Goal: Task Accomplishment & Management: Use online tool/utility

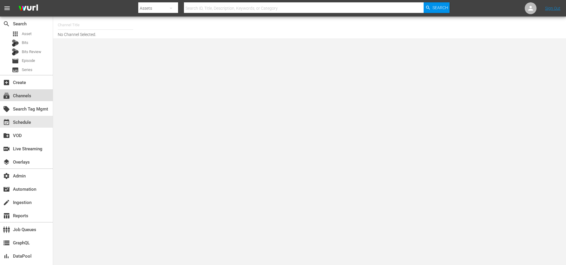
click at [30, 93] on div "subscriptions Channels" at bounding box center [16, 94] width 33 height 5
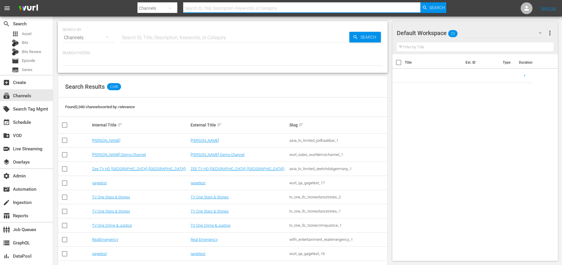
click at [215, 8] on input "text" at bounding box center [301, 8] width 237 height 14
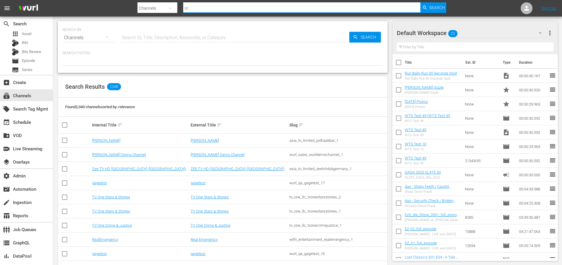
type input "r"
type input "noticias"
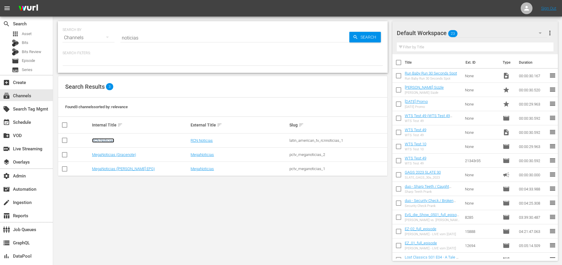
click at [98, 141] on link "RCN Noticias" at bounding box center [103, 140] width 22 height 4
drag, startPoint x: 352, startPoint y: 142, endPoint x: 286, endPoint y: 141, distance: 65.5
click at [286, 141] on tr "RCN Noticias RCN Noticias latin_american_tv_rcnnoticias_1" at bounding box center [222, 141] width 329 height 14
copy tr "latin_american_tv_rcnnoticias_1"
click at [27, 70] on span "Series" at bounding box center [27, 70] width 11 height 6
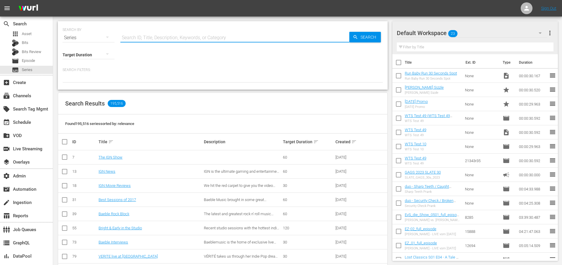
click at [159, 37] on input "text" at bounding box center [234, 38] width 229 height 14
paste input "Mujeres Que Inspiran"
type input "Mujeres Que Inspiran"
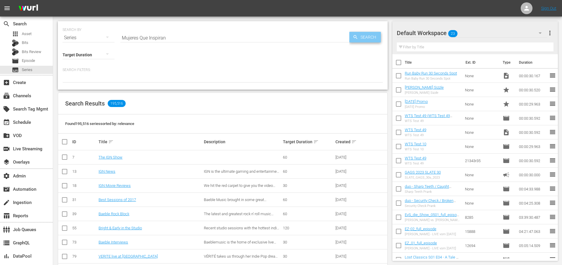
click at [370, 38] on span "Search" at bounding box center [369, 37] width 23 height 11
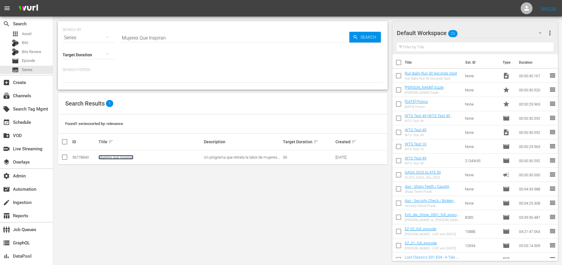
click at [121, 158] on link "Mujeres que inspiran" at bounding box center [116, 157] width 35 height 4
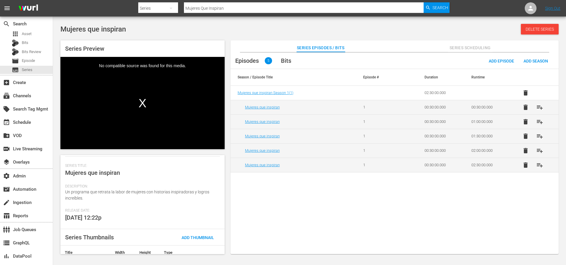
scroll to position [63, 0]
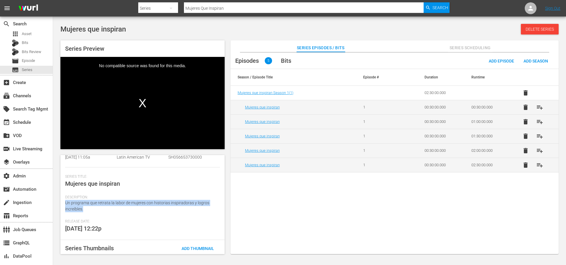
drag, startPoint x: 88, startPoint y: 209, endPoint x: 63, endPoint y: 204, distance: 25.5
click at [63, 204] on div "Series Details history edit Wurl Id 56778840 Seasons 1 Episodes 5 Duration 02:3…" at bounding box center [142, 204] width 164 height 99
copy span "Un programa que retrata la labor de mujeres con historias inspiradoras y logros…"
click at [96, 212] on div "Description: Un programa que retrata la labor de mujeres con historias inspirad…" at bounding box center [142, 207] width 155 height 24
drag, startPoint x: 316, startPoint y: 87, endPoint x: 283, endPoint y: 90, distance: 33.5
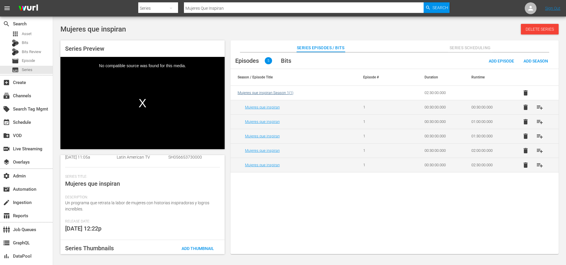
click at [315, 87] on td "Mujeres que inspiran Season 1 ( 1 )" at bounding box center [294, 93] width 126 height 14
click at [271, 92] on span "Mujeres que inspiran Season 1 ( 1 )" at bounding box center [266, 93] width 56 height 4
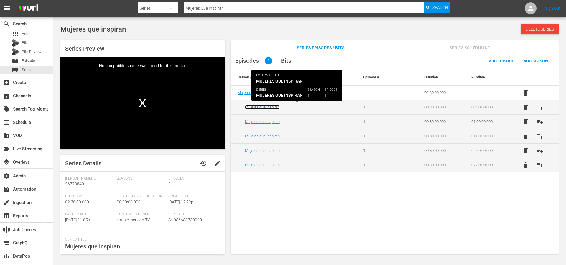
click at [265, 107] on link "Mujeres que inspiran" at bounding box center [262, 107] width 35 height 4
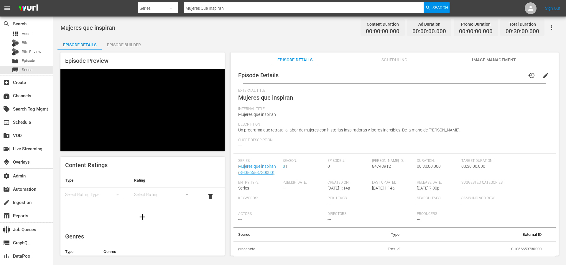
drag, startPoint x: 479, startPoint y: 131, endPoint x: 236, endPoint y: 132, distance: 243.1
click at [236, 132] on div "Episode Details history edit External Title Mujeres que inspiran Internal Title…" at bounding box center [395, 162] width 322 height 190
click at [243, 143] on div "Short Description ---" at bounding box center [394, 146] width 313 height 16
drag, startPoint x: 249, startPoint y: 149, endPoint x: 231, endPoint y: 138, distance: 21.2
click at [231, 138] on div "Episode Details history edit External Title Mujeres que inspiran Internal Title…" at bounding box center [395, 162] width 328 height 197
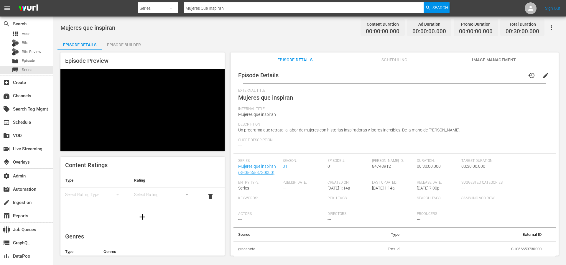
click at [258, 131] on span "Un programa que retrata la labor de mujeres con historias inspiradoras y logros…" at bounding box center [349, 130] width 222 height 5
drag, startPoint x: 474, startPoint y: 130, endPoint x: 232, endPoint y: 132, distance: 241.9
click at [232, 132] on div "Episode Details history edit External Title Mujeres que inspiran Internal Title…" at bounding box center [395, 162] width 328 height 197
drag, startPoint x: 256, startPoint y: 148, endPoint x: 232, endPoint y: 146, distance: 23.6
click at [232, 146] on div "Episode Details history edit External Title Mujeres que inspiran Internal Title…" at bounding box center [395, 162] width 328 height 197
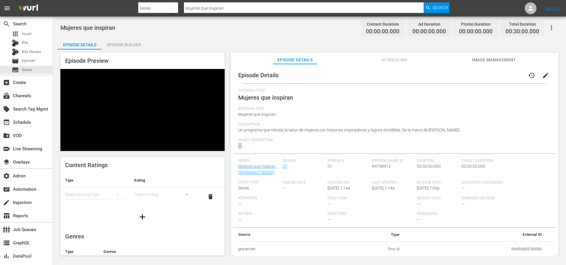
click at [251, 147] on div "Short Description ---" at bounding box center [394, 146] width 313 height 16
drag, startPoint x: 257, startPoint y: 149, endPoint x: 236, endPoint y: 140, distance: 22.7
click at [236, 140] on div "Episode Details history edit External Title Mujeres que inspiran Internal Title…" at bounding box center [395, 162] width 322 height 190
click at [264, 148] on div "Short Description ---" at bounding box center [394, 146] width 313 height 16
drag, startPoint x: 266, startPoint y: 153, endPoint x: 236, endPoint y: 137, distance: 34.3
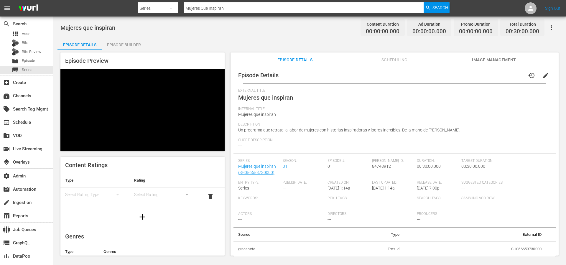
click at [236, 137] on div "Episode Details history edit External Title Mujeres que inspiran Internal Title…" at bounding box center [395, 162] width 322 height 190
click at [289, 132] on span "Un programa que retrata la labor de mujeres con historias inspiradoras y logros…" at bounding box center [349, 130] width 222 height 5
click at [445, 101] on div "External Title Mujeres que inspiran" at bounding box center [394, 98] width 313 height 18
click at [442, 102] on div "External Title Mujeres que inspiran" at bounding box center [394, 98] width 313 height 18
click at [439, 102] on div "External Title Mujeres que inspiran" at bounding box center [394, 98] width 313 height 18
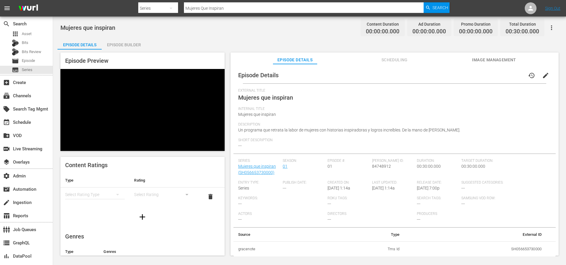
click at [439, 102] on div "External Title Mujeres que inspiran" at bounding box center [394, 98] width 313 height 18
drag, startPoint x: 284, startPoint y: 141, endPoint x: 275, endPoint y: 143, distance: 9.3
click at [283, 142] on span "Short Description" at bounding box center [393, 140] width 310 height 5
drag, startPoint x: 266, startPoint y: 147, endPoint x: 257, endPoint y: 141, distance: 10.6
click at [259, 143] on div "Short Description ---" at bounding box center [394, 146] width 313 height 16
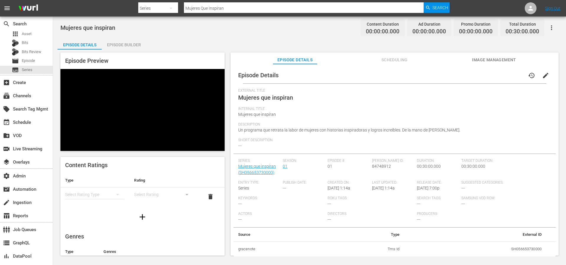
click at [257, 140] on span "Short Description" at bounding box center [393, 140] width 310 height 5
click at [418, 101] on div "External Title Mujeres que inspiran" at bounding box center [394, 98] width 313 height 18
click at [25, 97] on div "subscriptions Channels" at bounding box center [16, 94] width 33 height 5
type input "noticias"
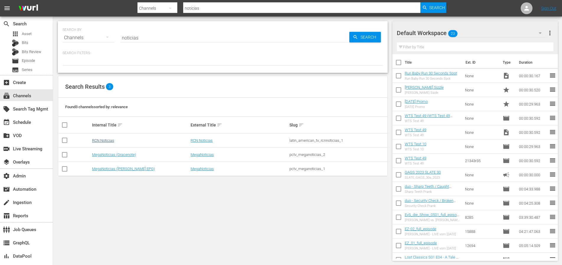
click at [110, 138] on td "RCN Noticias" at bounding box center [140, 141] width 99 height 14
click at [110, 139] on link "RCN Noticias" at bounding box center [103, 140] width 22 height 4
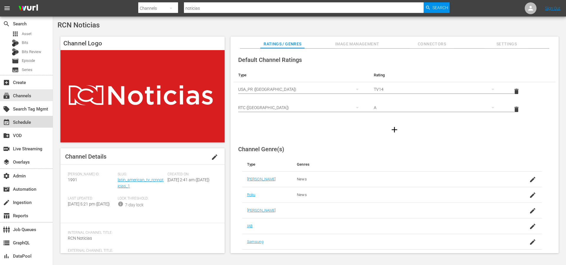
click at [29, 119] on div "event_available Schedule" at bounding box center [16, 121] width 33 height 5
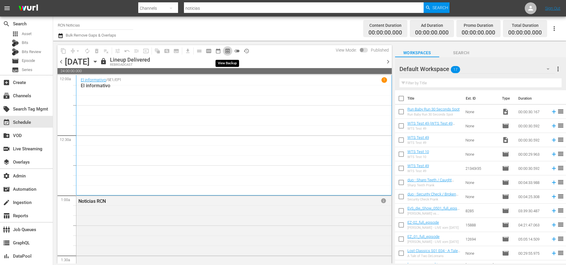
click at [229, 53] on span "preview_outlined" at bounding box center [228, 51] width 6 height 6
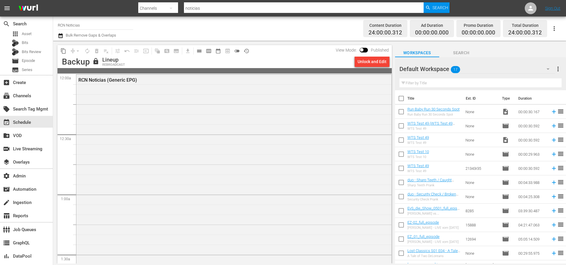
click at [310, 60] on div "lock Lineup REBROADCAST" at bounding box center [222, 62] width 260 height 10
click at [363, 51] on input "checkbox" at bounding box center [362, 51] width 12 height 4
checkbox input "true"
click at [373, 62] on div "Unlock and Edit" at bounding box center [372, 61] width 29 height 11
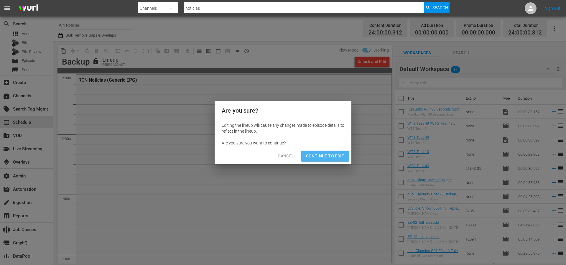
click at [330, 157] on span "Continue to Edit" at bounding box center [325, 156] width 38 height 7
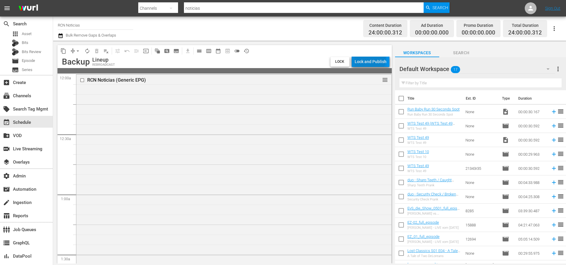
click at [371, 59] on div "Lock and Publish" at bounding box center [371, 61] width 32 height 11
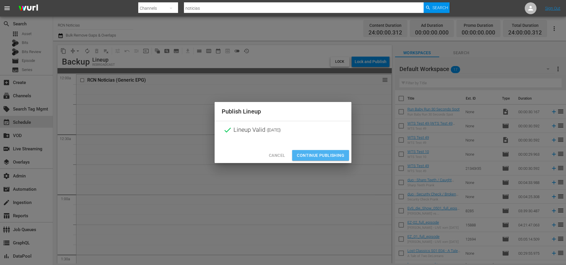
click at [322, 155] on span "Continue Publishing" at bounding box center [320, 155] width 47 height 7
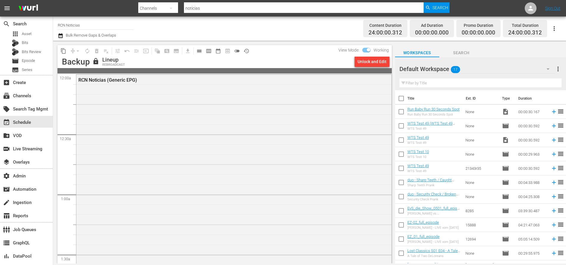
click at [367, 51] on input "checkbox" at bounding box center [369, 51] width 12 height 4
checkbox input "false"
click at [325, 58] on div "lock Lineup REBROADCAST" at bounding box center [222, 62] width 260 height 10
click at [324, 59] on div "lock Lineup REBROADCAST" at bounding box center [222, 62] width 260 height 10
click at [323, 60] on div "lock Lineup REBROADCAST" at bounding box center [222, 62] width 260 height 10
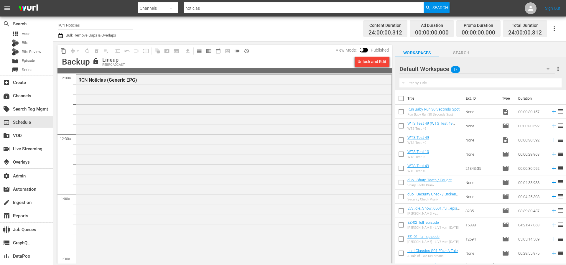
click at [323, 59] on div "lock Lineup REBROADCAST" at bounding box center [222, 62] width 260 height 10
click at [246, 52] on span "history_outlined" at bounding box center [247, 51] width 6 height 6
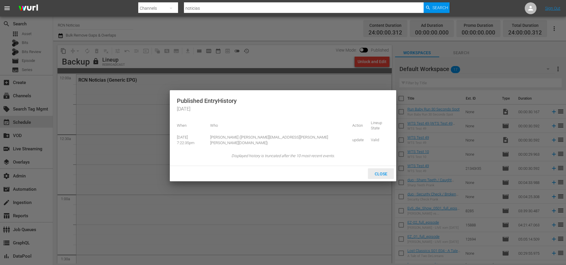
click at [381, 172] on span "Close" at bounding box center [381, 174] width 22 height 5
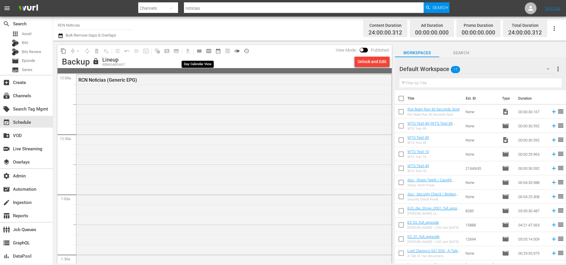
click at [198, 50] on span "calendar_view_day_outlined" at bounding box center [199, 51] width 6 height 6
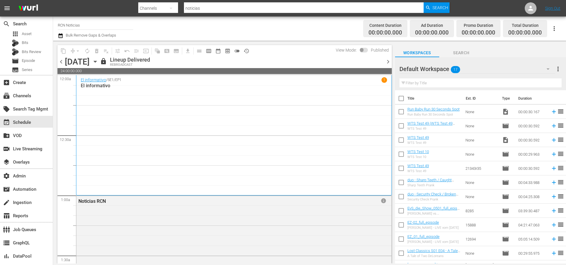
click at [279, 58] on div "lock Lineup Delivered REBROADCAST" at bounding box center [241, 62] width 282 height 10
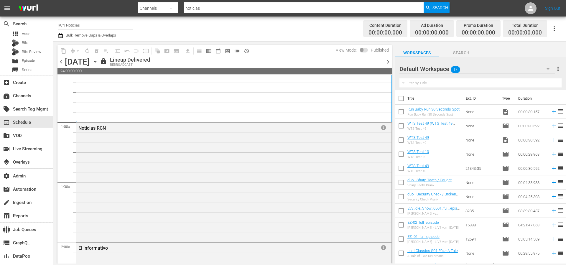
scroll to position [78, 0]
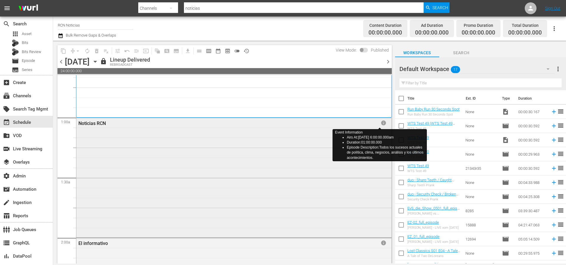
click at [341, 123] on div "Noticias RCN" at bounding box center [216, 124] width 276 height 6
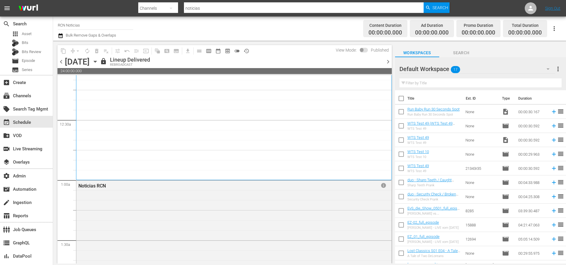
scroll to position [0, 0]
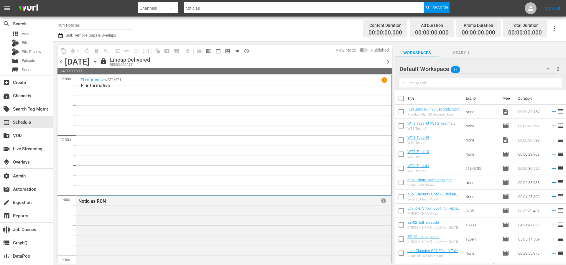
click at [289, 133] on div "El informativo / SE1 / EP1 1 El informativo" at bounding box center [234, 135] width 307 height 116
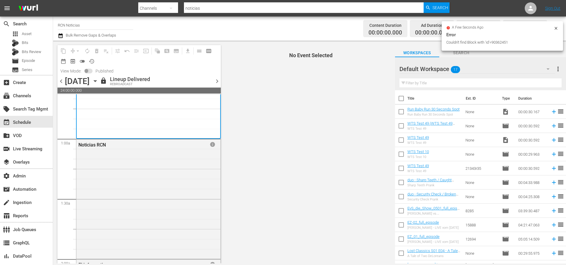
scroll to position [104, 0]
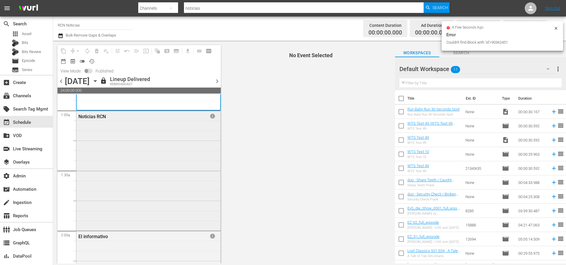
click at [169, 151] on div "Noticias RCN info" at bounding box center [148, 170] width 144 height 119
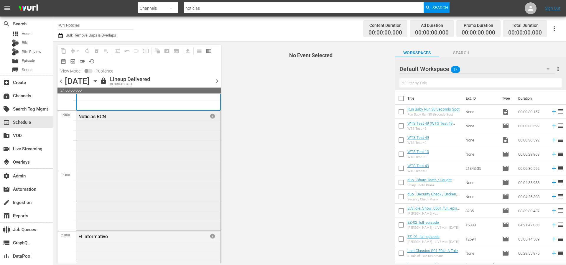
click at [95, 116] on div "Noticias RCN" at bounding box center [130, 117] width 105 height 6
click at [94, 116] on div "Noticias RCN" at bounding box center [130, 117] width 105 height 6
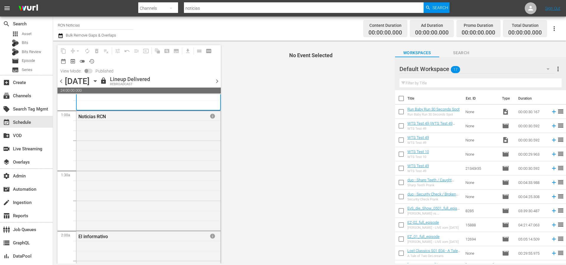
click at [255, 55] on h4 "No Event Selected" at bounding box center [311, 56] width 156 height 6
click at [23, 100] on div "subscriptions Channels" at bounding box center [26, 95] width 53 height 12
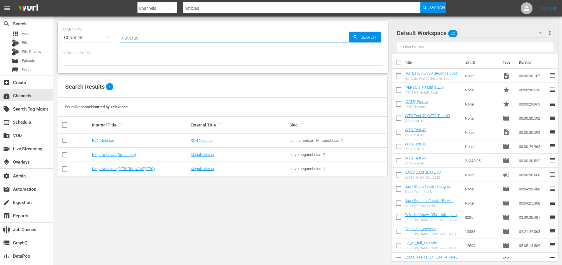
click at [154, 35] on input "noticias" at bounding box center [234, 38] width 229 height 14
drag, startPoint x: 143, startPoint y: 38, endPoint x: 109, endPoint y: 39, distance: 33.9
click at [109, 39] on div "SEARCH BY Search By Channels Search ID, Title, Description, Keywords, or Catego…" at bounding box center [223, 34] width 320 height 21
type input "the pet collective"
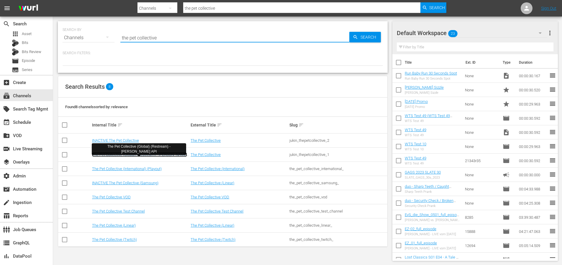
click at [163, 155] on link "The Pet Collective (Global) (Restream) - Wurl API" at bounding box center [139, 157] width 95 height 9
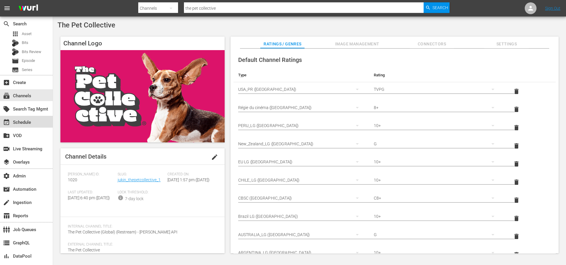
click at [25, 121] on div "event_available Schedule" at bounding box center [16, 121] width 33 height 5
drag, startPoint x: 111, startPoint y: 135, endPoint x: 115, endPoint y: 136, distance: 3.9
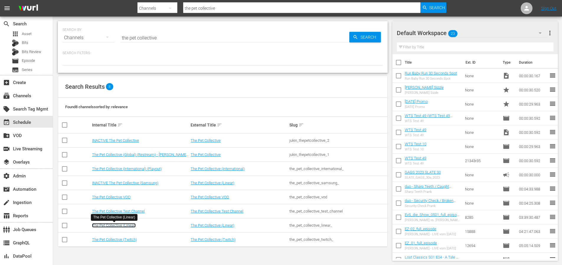
click at [126, 225] on link "The Pet Collective (Linear)" at bounding box center [114, 225] width 44 height 4
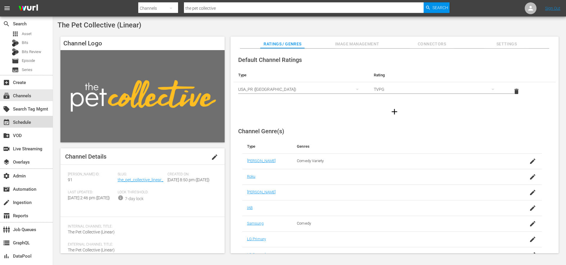
click at [29, 122] on div "event_available Schedule" at bounding box center [16, 121] width 33 height 5
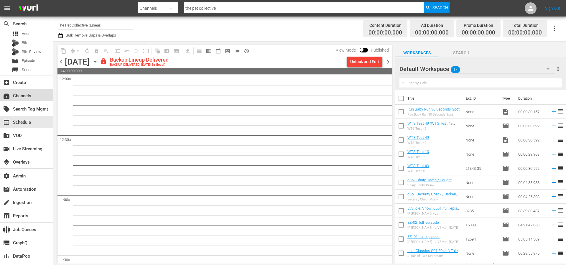
click at [31, 94] on div "subscriptions Channels" at bounding box center [16, 94] width 33 height 5
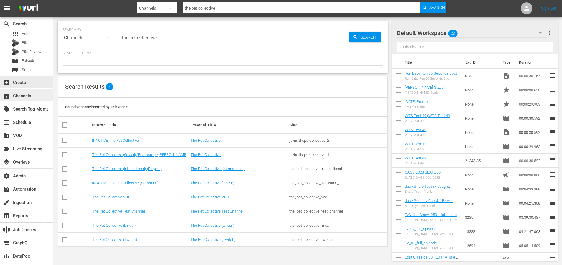
click at [21, 97] on div "subscriptions Channels" at bounding box center [16, 94] width 33 height 5
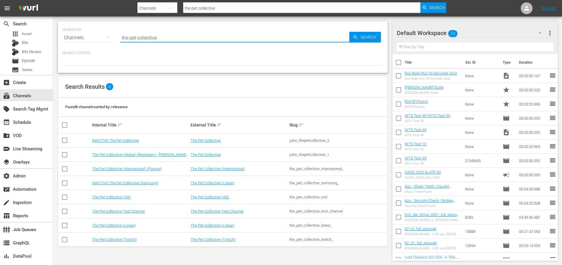
drag, startPoint x: 164, startPoint y: 37, endPoint x: 136, endPoint y: 34, distance: 28.2
click at [110, 39] on div "SEARCH BY Search By Channels Search ID, Title, Description, Keywords, or Catego…" at bounding box center [223, 34] width 320 height 21
paste input "qvc_hsn_qvcsthebigdish_1"
type input "qvc_hsn_qvcsthebigdish_1"
click at [376, 35] on span "Search" at bounding box center [369, 37] width 23 height 11
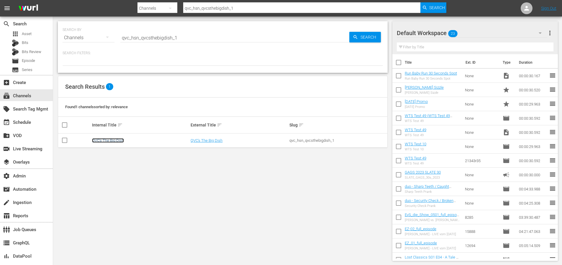
click at [112, 140] on link "QVC's The Big Dish" at bounding box center [108, 140] width 32 height 4
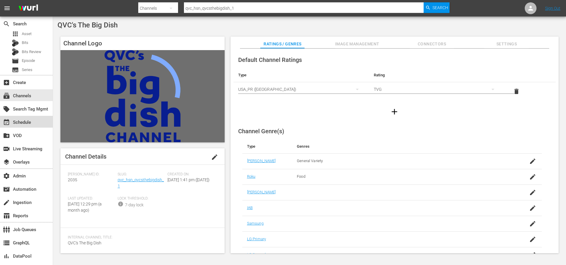
click at [16, 122] on div "event_available Schedule" at bounding box center [16, 121] width 33 height 5
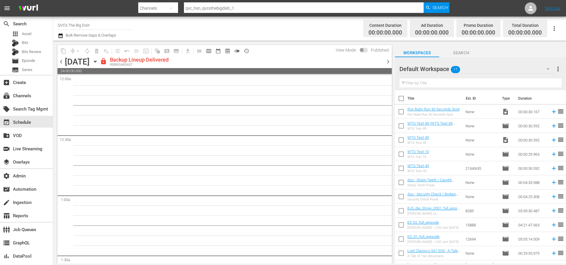
click at [388, 62] on span "chevron_right" at bounding box center [388, 61] width 7 height 7
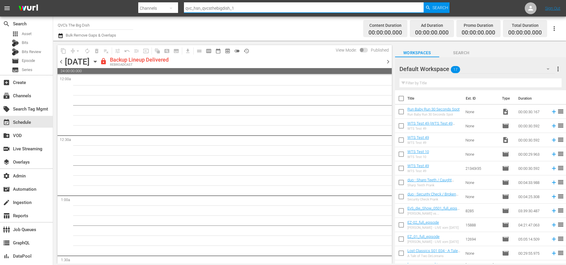
drag, startPoint x: 239, startPoint y: 10, endPoint x: 180, endPoint y: 6, distance: 59.8
click at [180, 6] on div "Search By Channels Search ID, Title, Description, Keywords, or Category qvc_hsn…" at bounding box center [294, 8] width 312 height 14
paste input "2"
type input "qvc_hsn_qvc2_1"
click at [431, 8] on div "Search" at bounding box center [437, 7] width 26 height 11
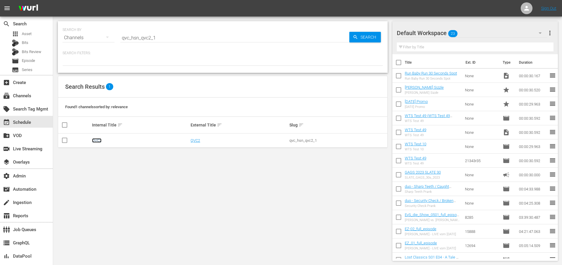
click at [98, 141] on link "QVC2" at bounding box center [96, 140] width 9 height 4
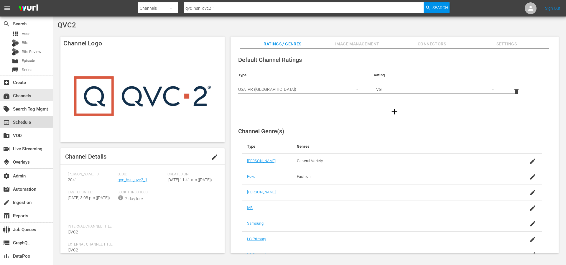
click at [21, 121] on div "event_available Schedule" at bounding box center [16, 121] width 33 height 5
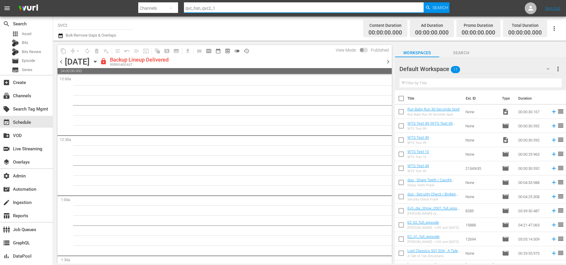
drag, startPoint x: 229, startPoint y: 7, endPoint x: 185, endPoint y: 7, distance: 43.7
click at [186, 7] on input "qvc_hsn_qvc2_1" at bounding box center [304, 8] width 240 height 14
paste input "samsung"
type input "qvc_samsung"
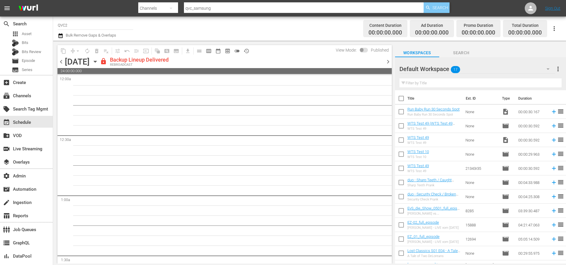
click at [443, 3] on span "Search" at bounding box center [441, 7] width 16 height 11
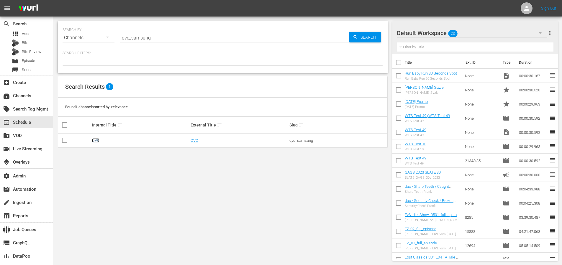
click at [95, 142] on link "QVC" at bounding box center [95, 140] width 7 height 4
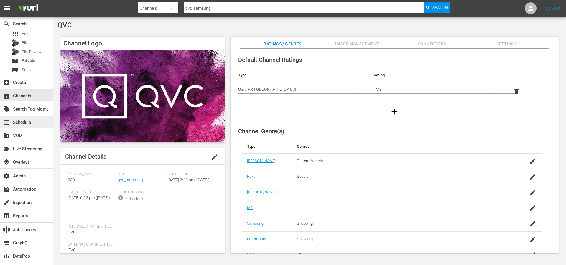
click at [27, 122] on div "event_available Schedule" at bounding box center [16, 121] width 33 height 5
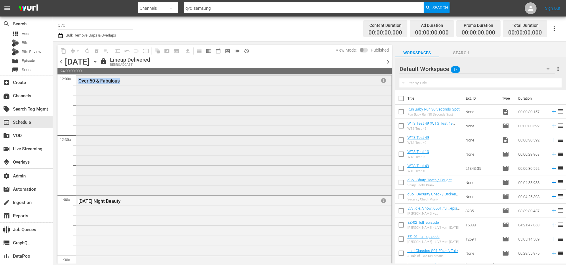
drag, startPoint x: 135, startPoint y: 87, endPoint x: 79, endPoint y: 83, distance: 55.9
click at [79, 83] on div "Over 50 & Fabulous info" at bounding box center [233, 135] width 315 height 119
copy div "Over 50 & Fabulous"
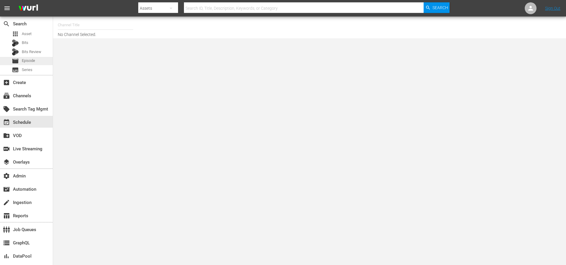
click at [29, 62] on span "Episode" at bounding box center [28, 61] width 13 height 6
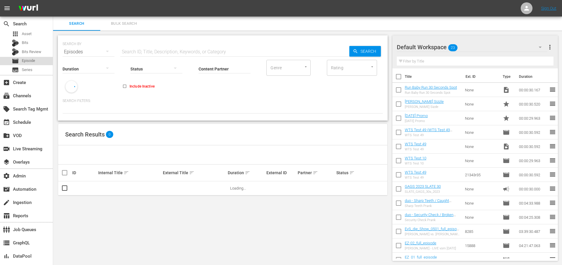
click at [26, 64] on div "movie Episode" at bounding box center [23, 61] width 23 height 8
click at [26, 69] on span "Series" at bounding box center [27, 70] width 11 height 6
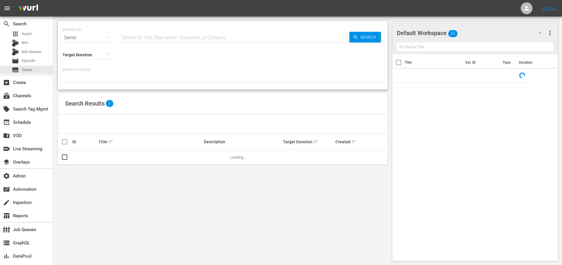
click at [142, 41] on input "text" at bounding box center [234, 38] width 229 height 14
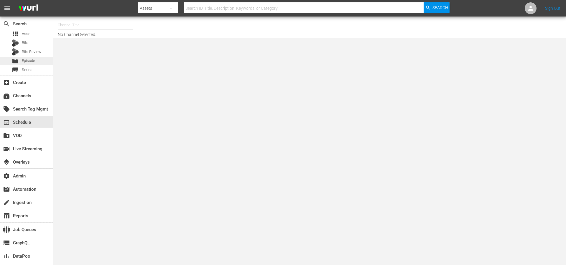
click at [33, 60] on span "Episode" at bounding box center [28, 61] width 13 height 6
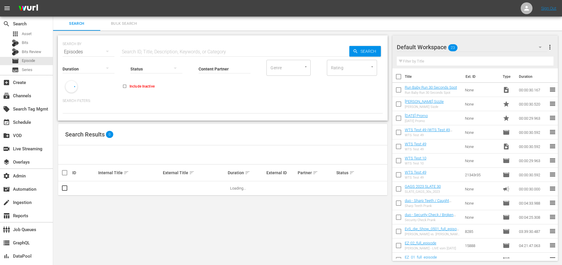
click at [186, 52] on input "text" at bounding box center [234, 52] width 229 height 14
paste input "78817081"
drag, startPoint x: 344, startPoint y: 55, endPoint x: 353, endPoint y: 54, distance: 8.4
click at [345, 55] on input "78817081" at bounding box center [234, 52] width 229 height 14
type input "78817081"
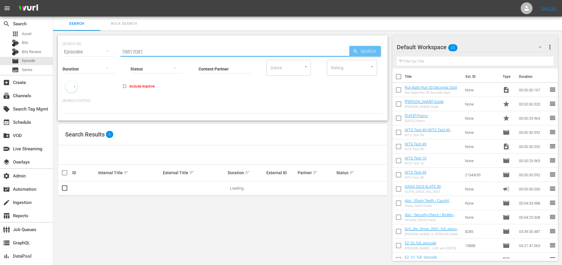
click at [353, 54] on div "Search" at bounding box center [365, 51] width 32 height 11
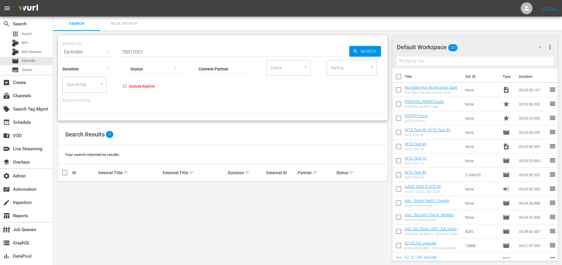
click at [151, 53] on input "78817081" at bounding box center [234, 52] width 229 height 14
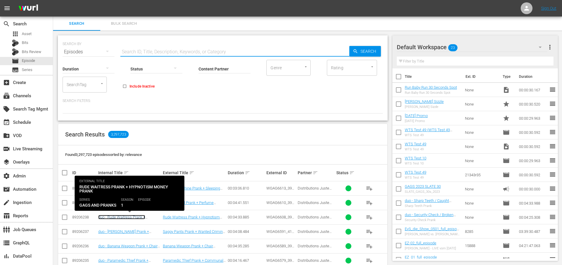
click at [122, 218] on link "duo - Rude Waitress Prank + Hypnotism Money Prank" at bounding box center [121, 219] width 47 height 9
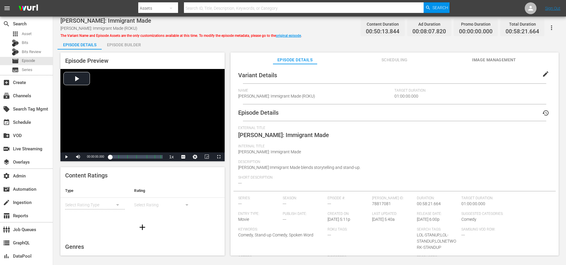
click at [487, 62] on span "Image Management" at bounding box center [494, 59] width 44 height 7
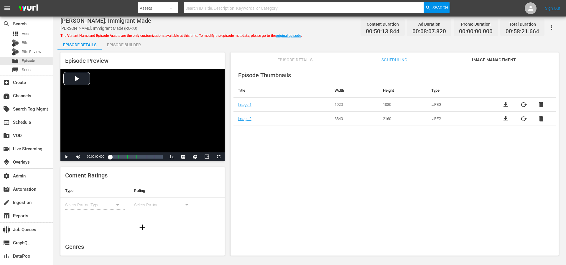
click at [395, 66] on div "Episode Thumbnails Title Width Height Type Image 1 1920 1080 .JPEG file_downloa…" at bounding box center [395, 162] width 328 height 197
click at [395, 61] on span "Scheduling" at bounding box center [395, 59] width 44 height 7
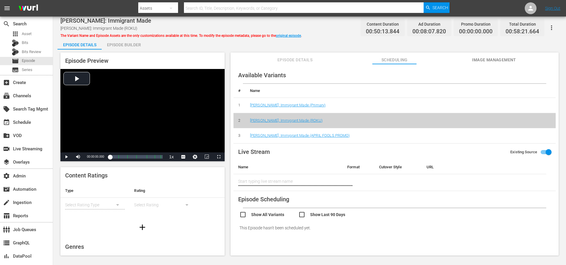
click at [302, 215] on input "checkbox" at bounding box center [328, 215] width 59 height 9
checkbox input "true"
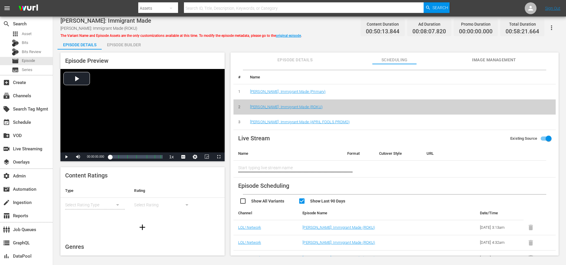
scroll to position [10, 0]
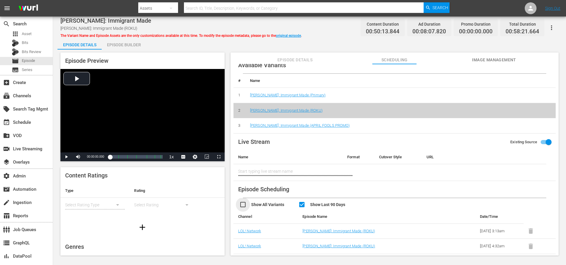
click at [240, 205] on input "checkbox" at bounding box center [269, 205] width 59 height 9
checkbox input "true"
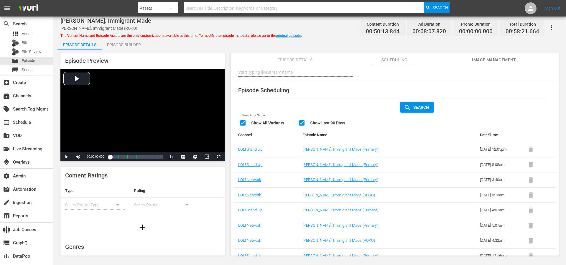
scroll to position [115, 0]
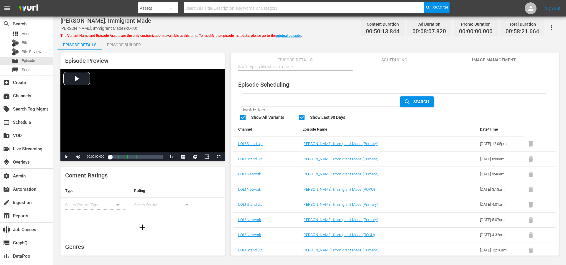
click at [302, 116] on input "checkbox" at bounding box center [328, 118] width 59 height 9
checkbox input "false"
click at [243, 118] on input "checkbox" at bounding box center [269, 118] width 59 height 9
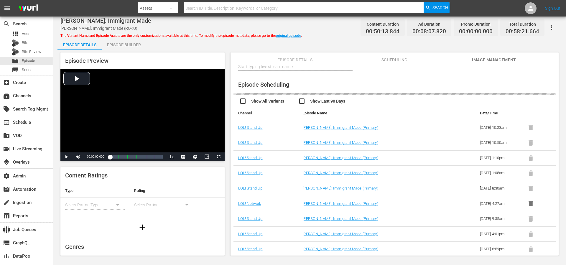
scroll to position [0, 0]
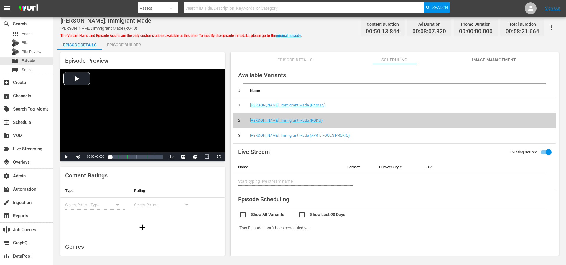
click at [244, 214] on input "checkbox" at bounding box center [269, 215] width 59 height 9
checkbox input "true"
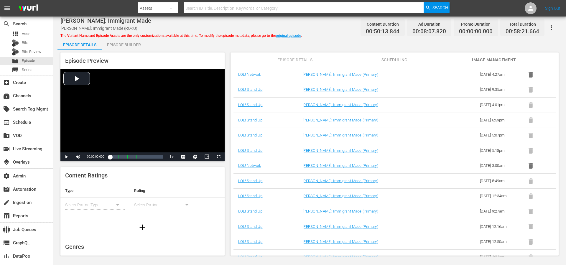
scroll to position [267, 0]
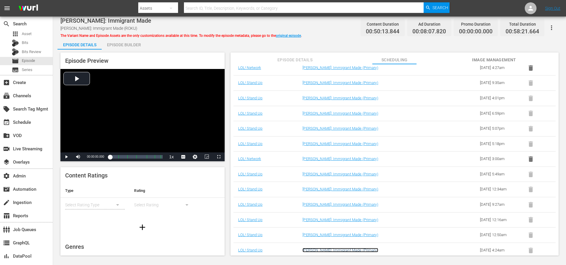
click at [324, 252] on link "Gastor Almonte: Immigrant Made (Primary)" at bounding box center [341, 250] width 76 height 4
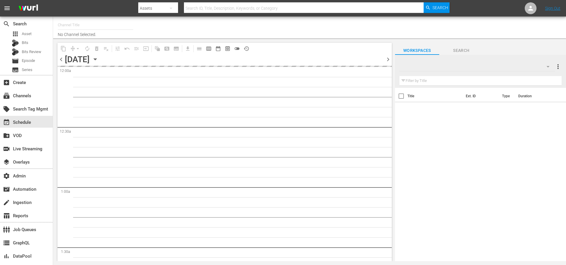
type input "LOL! Network - Stand Up (1067)"
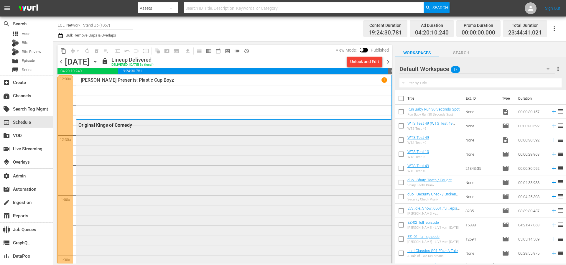
scroll to position [442, 0]
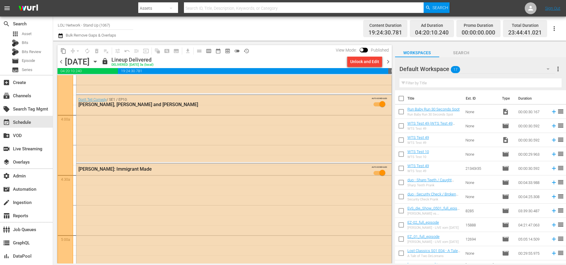
click at [554, 29] on icon "button" at bounding box center [554, 28] width 7 height 7
click at [527, 62] on div "Channel JSON (S3Redir)" at bounding box center [514, 61] width 57 height 11
click at [135, 188] on div "Gastor Almonte: Immigrant Made AUTO-SCHEDULED" at bounding box center [233, 225] width 315 height 123
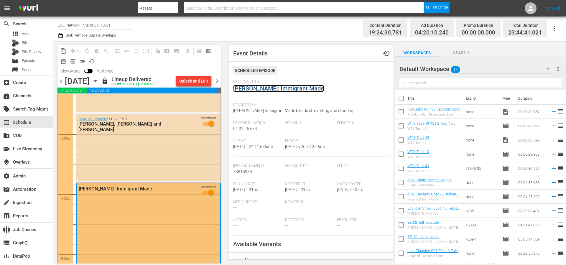
click at [256, 90] on link "[PERSON_NAME]: Immigrant Made" at bounding box center [278, 88] width 91 height 7
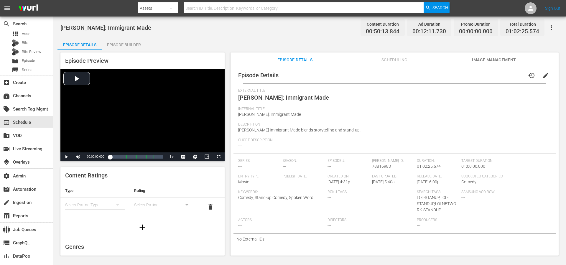
click at [128, 40] on div "Episode Builder" at bounding box center [124, 45] width 44 height 14
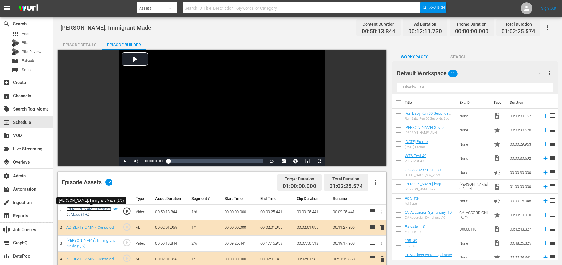
click at [87, 211] on link "[PERSON_NAME]: Immigrant Made (1/6)" at bounding box center [88, 212] width 45 height 10
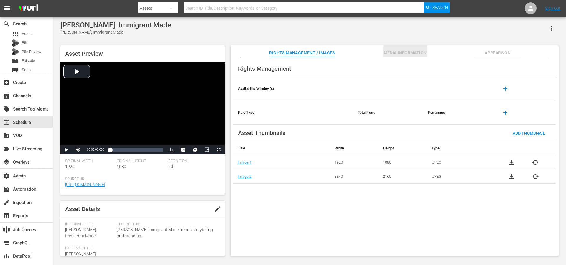
click at [384, 54] on span "Media Information" at bounding box center [406, 52] width 44 height 7
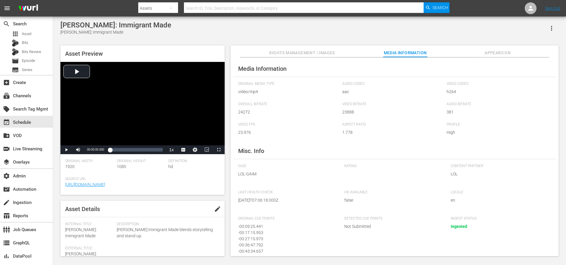
click at [496, 53] on span "Appears On" at bounding box center [498, 52] width 44 height 7
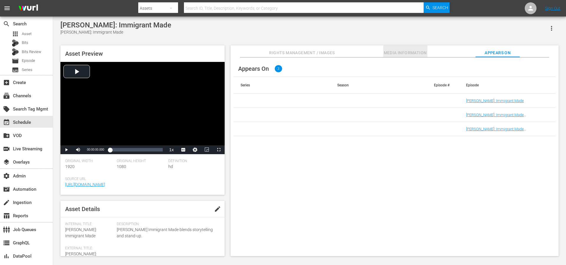
click at [418, 51] on span "Media Information" at bounding box center [406, 52] width 44 height 7
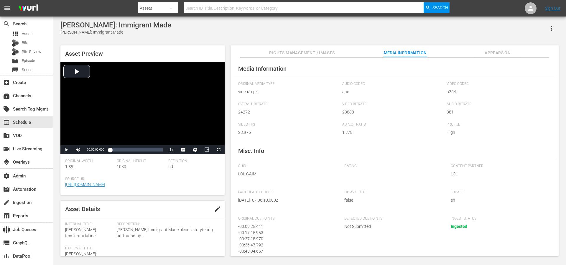
click at [317, 50] on span "Rights Management / Images" at bounding box center [301, 52] width 65 height 7
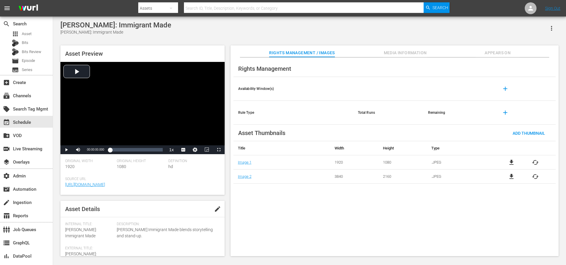
click at [278, 207] on div "Rights Management Availability Window(s) add Rule Type Total Runs Remaining add…" at bounding box center [395, 157] width 328 height 199
click at [407, 203] on div "Rights Management Availability Window(s) add Rule Type Total Runs Remaining add…" at bounding box center [395, 157] width 328 height 199
click at [289, 196] on div "Rights Management Availability Window(s) add Rule Type Total Runs Remaining add…" at bounding box center [395, 157] width 328 height 199
click at [493, 50] on span "Appears On" at bounding box center [498, 52] width 44 height 7
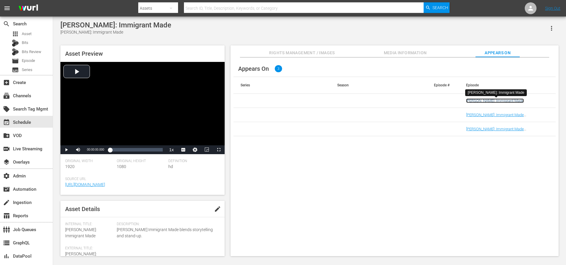
click at [481, 102] on link "[PERSON_NAME]: Immigrant Made" at bounding box center [495, 101] width 58 height 4
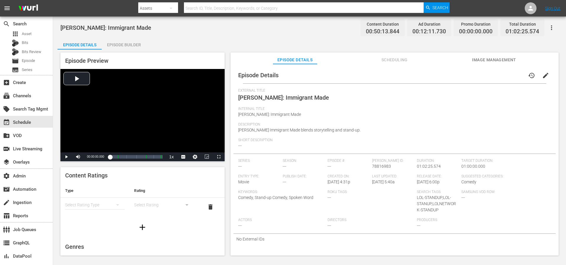
click at [399, 60] on span "Scheduling" at bounding box center [395, 59] width 44 height 7
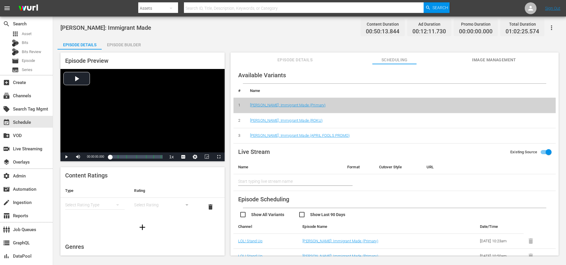
click at [313, 117] on td "[PERSON_NAME]: Immigrant Made (ROKU)" at bounding box center [400, 120] width 311 height 15
click at [312, 119] on link "[PERSON_NAME]: Immigrant Made (ROKU)" at bounding box center [286, 120] width 73 height 4
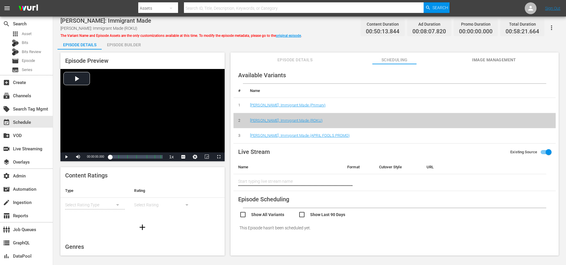
click at [498, 60] on span "Image Management" at bounding box center [494, 59] width 44 height 7
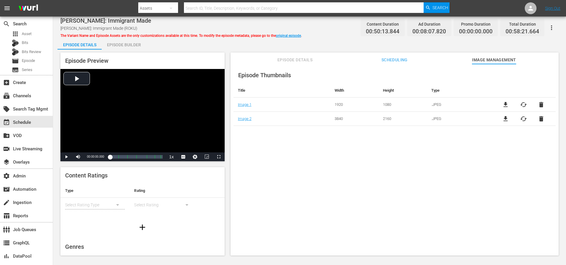
drag, startPoint x: 314, startPoint y: 140, endPoint x: 270, endPoint y: 126, distance: 46.6
click at [313, 140] on div "Episode Thumbnails Title Width Height Type Image 1 1920 1080 .JPEG file_downloa…" at bounding box center [395, 162] width 328 height 197
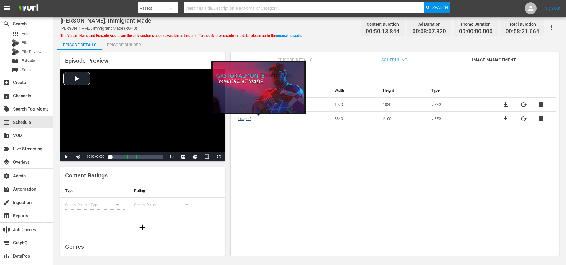
click at [243, 120] on link "Image 2" at bounding box center [245, 119] width 14 height 4
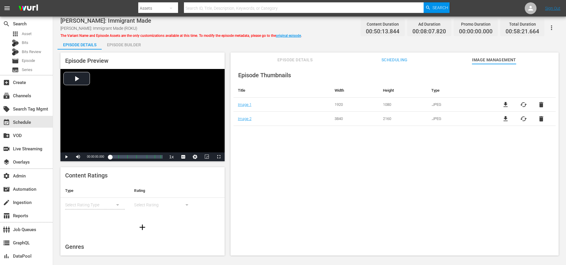
click at [477, 147] on div "Episode Thumbnails Title Width Height Type Image 1 1920 1080 .JPEG file_downloa…" at bounding box center [395, 162] width 328 height 197
click at [503, 105] on span "file_download" at bounding box center [505, 104] width 7 height 7
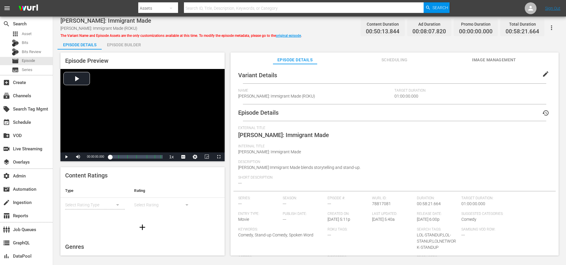
click at [490, 58] on span "Image Management" at bounding box center [494, 59] width 44 height 7
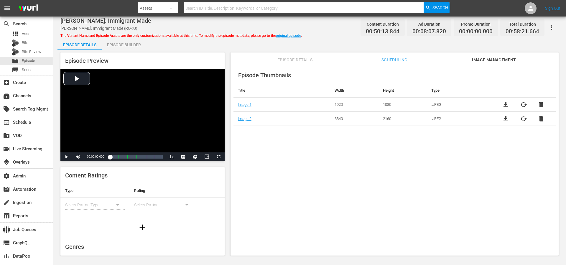
click at [507, 118] on span "file_download" at bounding box center [505, 118] width 7 height 7
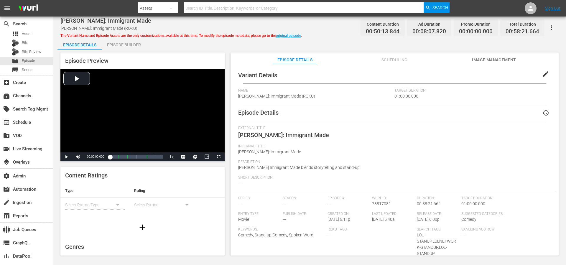
click at [481, 63] on span "Image Management" at bounding box center [494, 59] width 44 height 7
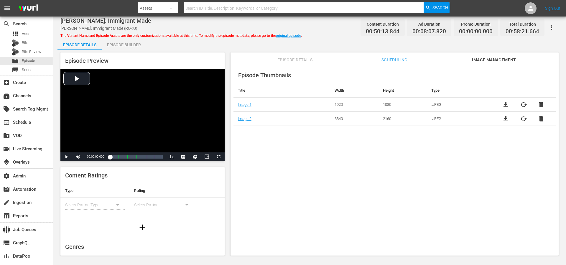
click at [520, 103] on span "cached" at bounding box center [523, 104] width 7 height 7
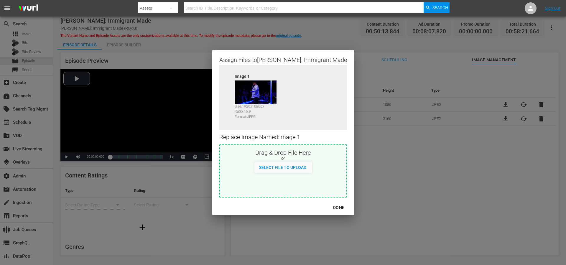
click at [336, 209] on div "DONE" at bounding box center [339, 207] width 21 height 7
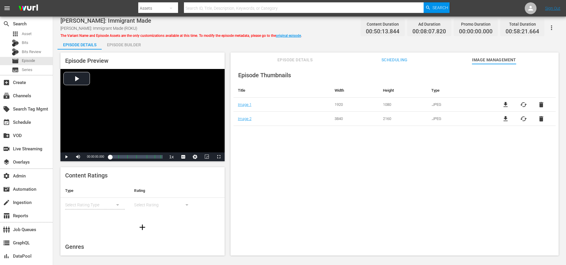
click at [343, 141] on div "Episode Thumbnails Title Width Height Type Image 1 1920 1080 .JPEG file_downloa…" at bounding box center [395, 162] width 328 height 197
click at [502, 103] on span "file_download" at bounding box center [505, 104] width 7 height 7
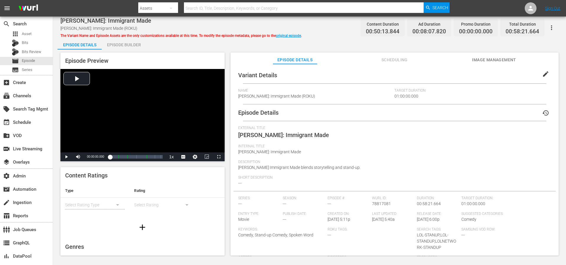
click at [482, 61] on span "Image Management" at bounding box center [494, 59] width 44 height 7
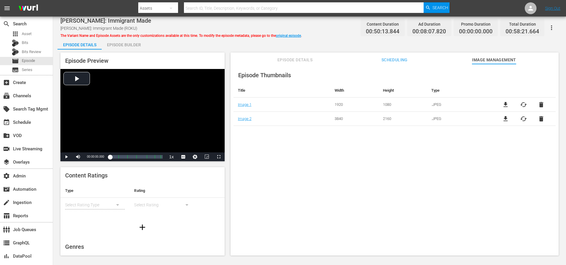
click at [283, 140] on div "Episode Thumbnails Title Width Height Type Image 1 1920 1080 .JPEG file_downloa…" at bounding box center [395, 162] width 328 height 197
click at [523, 104] on span "cached" at bounding box center [523, 104] width 7 height 7
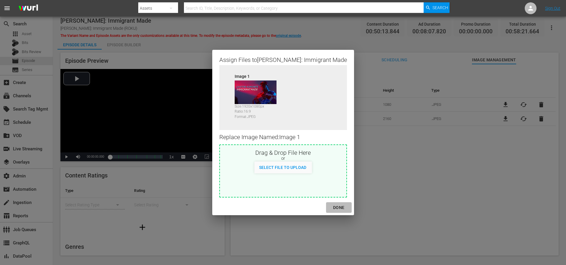
click at [336, 208] on div "DONE" at bounding box center [339, 207] width 21 height 7
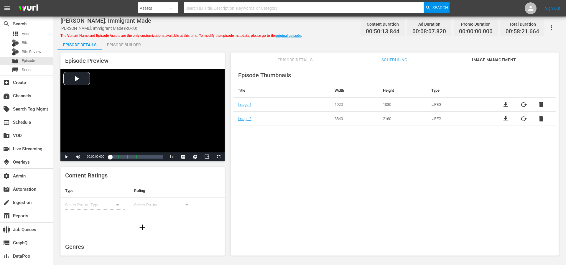
click at [310, 170] on div "Episode Thumbnails Title Width Height Type Image 1 1920 1080 .JPEG file_downloa…" at bounding box center [395, 162] width 328 height 197
click at [396, 58] on span "Scheduling" at bounding box center [395, 59] width 44 height 7
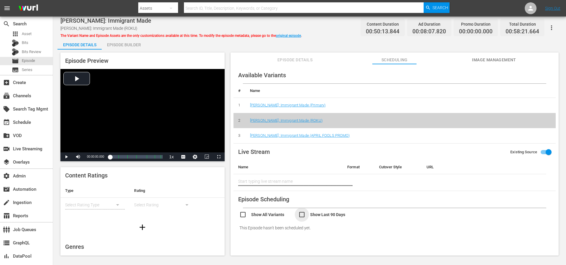
click at [314, 213] on input "checkbox" at bounding box center [328, 215] width 59 height 9
checkbox input "true"
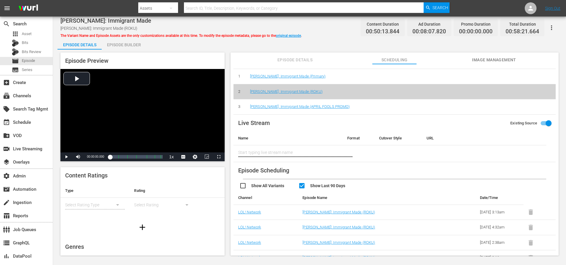
scroll to position [29, 0]
click at [327, 211] on link "[PERSON_NAME]: Immigrant Made (ROKU)" at bounding box center [339, 212] width 73 height 4
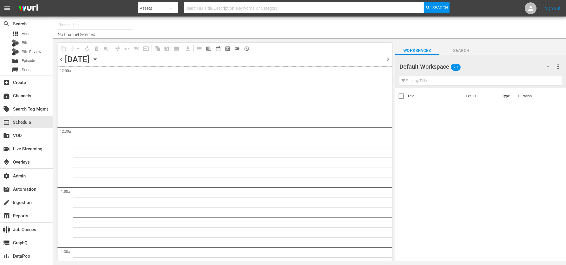
type input "LOL! Network - Roku, Prime (1421)"
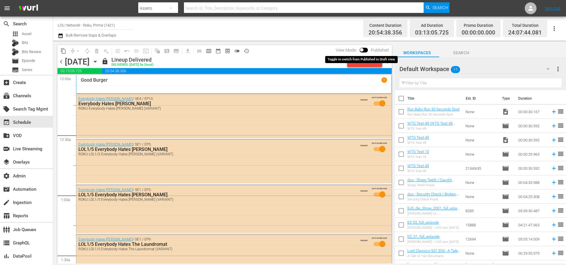
click at [365, 50] on input "checkbox" at bounding box center [362, 51] width 12 height 4
checkbox input "true"
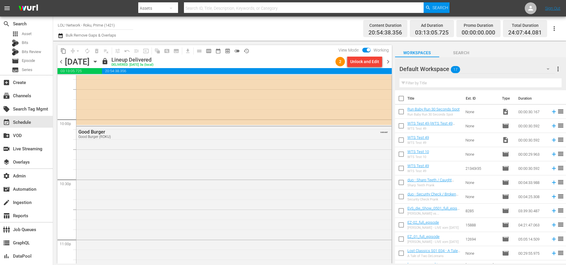
scroll to position [2734, 0]
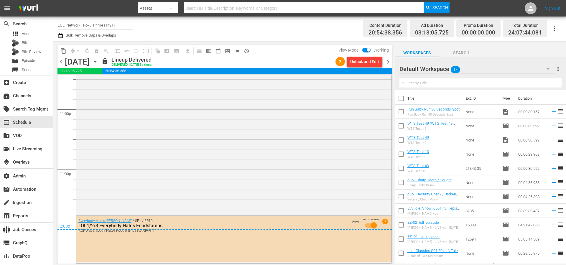
click at [389, 61] on span "chevron_right" at bounding box center [388, 61] width 7 height 7
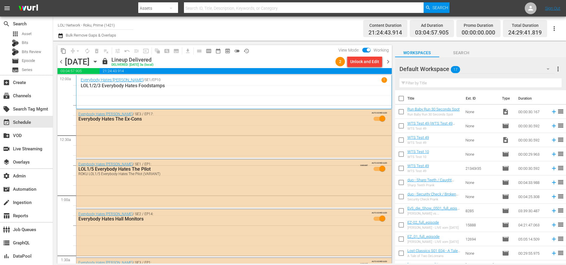
click at [304, 59] on div "lock Lineup Delivered DELIVERED: [DATE] 3a (local)" at bounding box center [217, 62] width 232 height 10
click at [228, 51] on span "preview_outlined" at bounding box center [228, 51] width 6 height 6
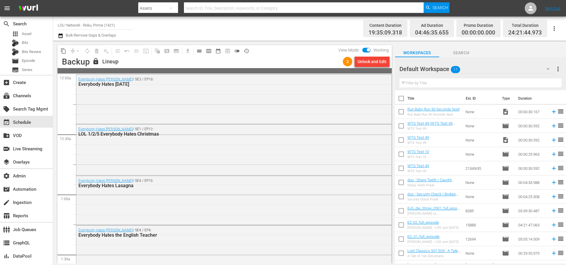
click at [301, 58] on div "lock Lineup" at bounding box center [216, 62] width 248 height 8
click at [367, 51] on input "checkbox" at bounding box center [369, 51] width 12 height 4
click at [367, 50] on input "checkbox" at bounding box center [362, 51] width 12 height 4
checkbox input "true"
click at [377, 62] on div "Unlock and Edit" at bounding box center [372, 61] width 29 height 11
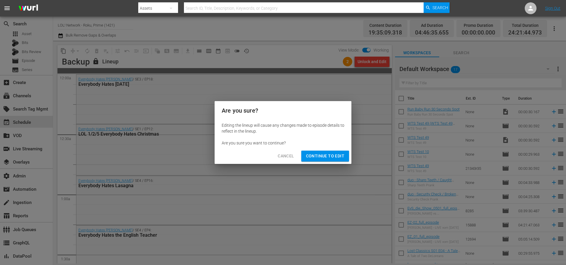
click at [343, 155] on span "Continue to Edit" at bounding box center [325, 156] width 38 height 7
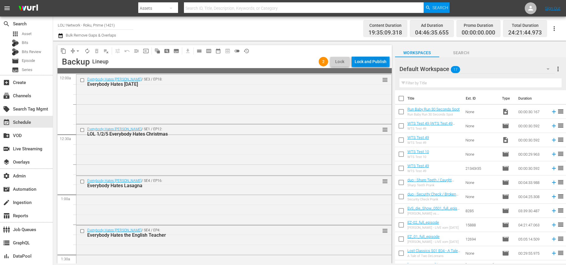
click at [366, 61] on div "Lock and Publish" at bounding box center [371, 61] width 32 height 11
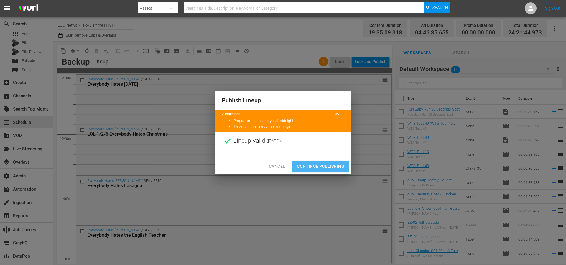
click at [319, 165] on span "Continue Publishing" at bounding box center [320, 166] width 47 height 7
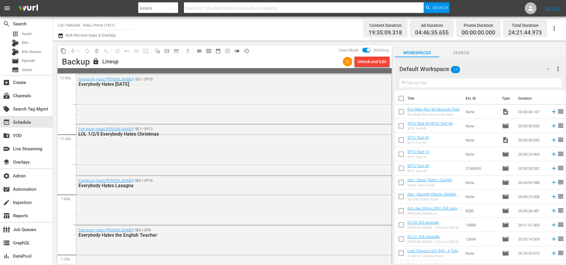
click at [321, 27] on div "Channel Title LOL! Network - Roku, Prime (1421) Bulk Remove Gaps & Overlaps" at bounding box center [195, 28] width 275 height 21
click at [23, 93] on div "subscriptions Channels" at bounding box center [16, 94] width 33 height 5
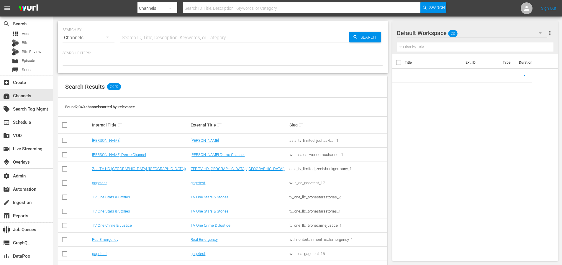
click at [158, 33] on input "text" at bounding box center [234, 38] width 229 height 14
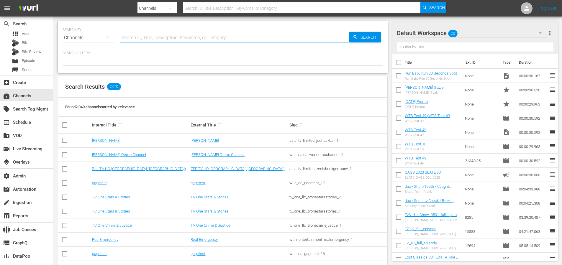
paste input "amc_msgsportszone_3"
type input "amc_msgsportszone_3"
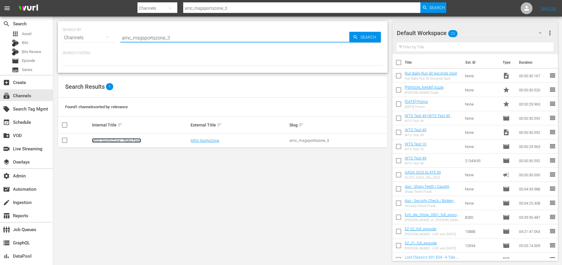
click at [104, 142] on link "MSG SportsZone - Roku Feed" at bounding box center [116, 140] width 49 height 4
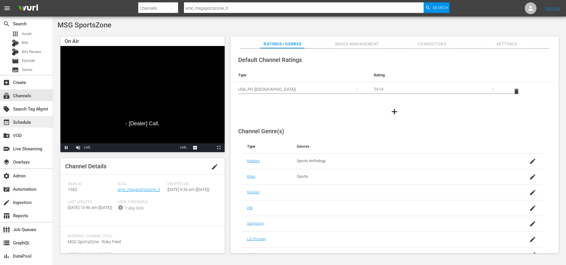
click at [32, 126] on div "event_available Schedule" at bounding box center [26, 122] width 53 height 12
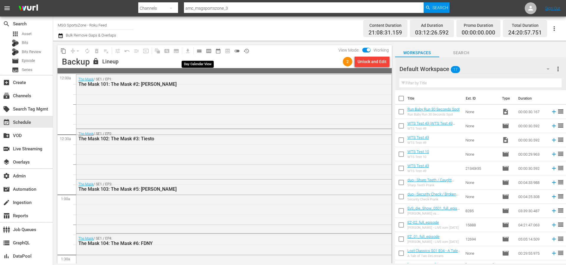
click at [198, 52] on span "calendar_view_day_outlined" at bounding box center [199, 51] width 6 height 6
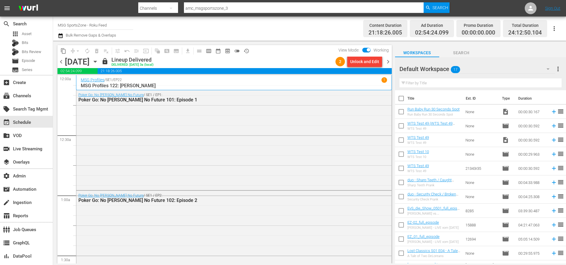
click at [390, 64] on span "chevron_right" at bounding box center [388, 61] width 7 height 7
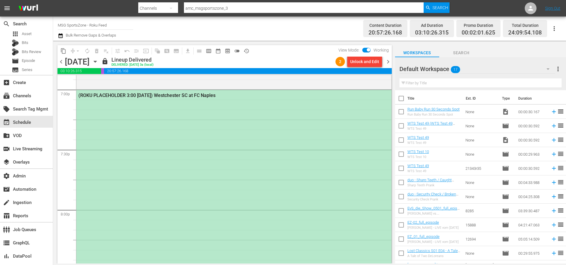
scroll to position [2222, 0]
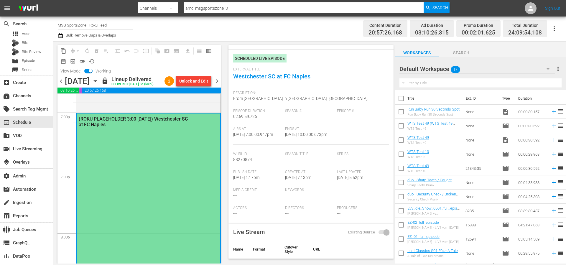
scroll to position [0, 0]
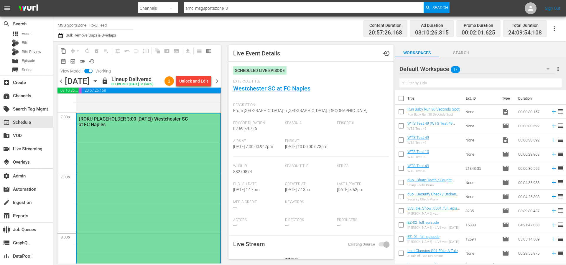
click at [244, 174] on span "88270874" at bounding box center [242, 171] width 19 height 5
copy span "88270874"
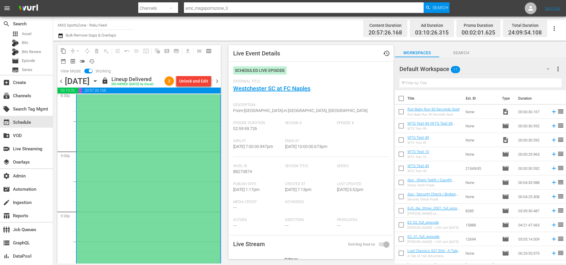
scroll to position [2618, 0]
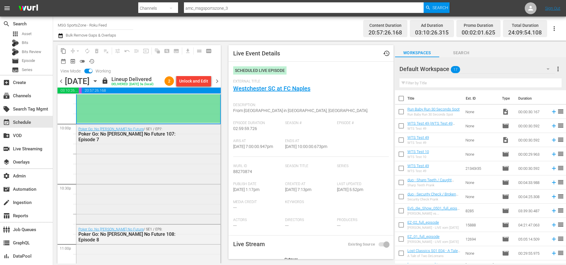
click at [175, 153] on div "Poker Go: No [PERSON_NAME] No Future / SE1 / EP7: Poker Go: No [PERSON_NAME] No…" at bounding box center [148, 173] width 144 height 99
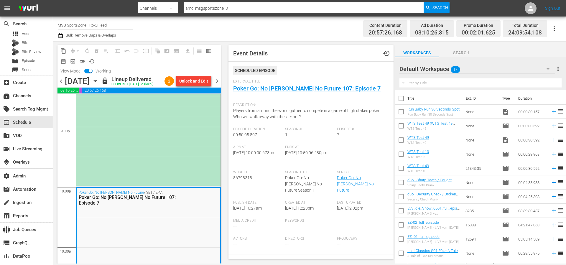
scroll to position [2553, 0]
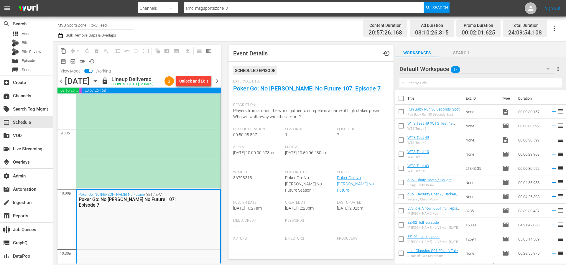
click at [163, 112] on div "(ROKU PLACEHOLDER 3:00 [DATE]) Westchester SC at FC Naples" at bounding box center [148, 8] width 144 height 359
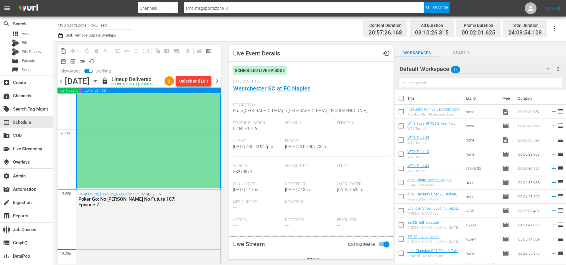
type input "LTN Live Event Feed (Roku)"
click at [243, 9] on input "amc_msgsportszone_3" at bounding box center [304, 8] width 240 height 14
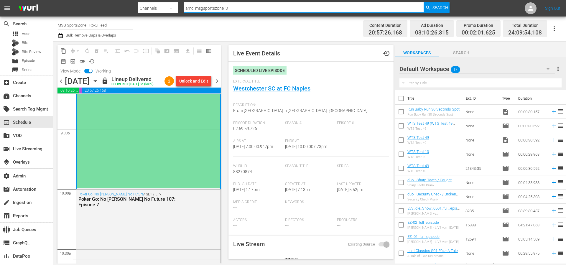
drag, startPoint x: 251, startPoint y: 9, endPoint x: 173, endPoint y: 6, distance: 77.9
click at [173, 6] on div "Search By Channels Search ID, Title, Description, Keywords, or Category amc_msg…" at bounding box center [294, 8] width 312 height 14
paste input "1"
type input "amc_msgsportszone_1"
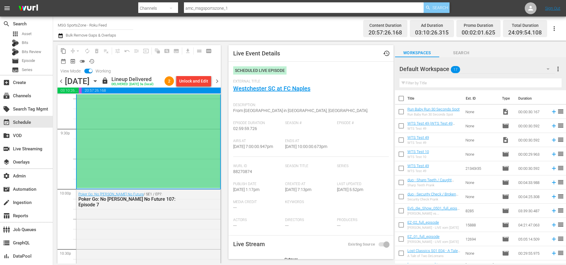
click at [435, 8] on span "Search" at bounding box center [441, 7] width 16 height 11
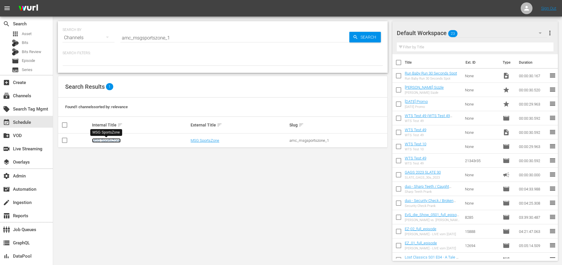
click at [113, 140] on link "MSG SportsZone" at bounding box center [106, 140] width 29 height 4
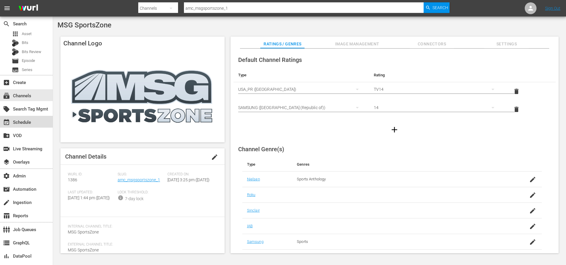
click at [35, 124] on div "event_available Schedule" at bounding box center [26, 122] width 53 height 12
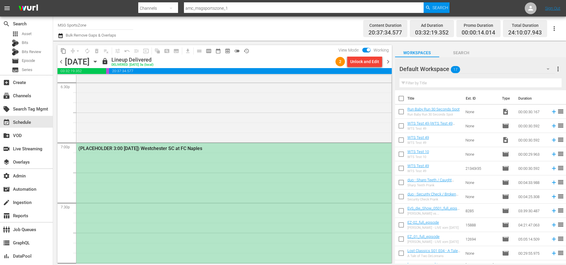
scroll to position [2220, 0]
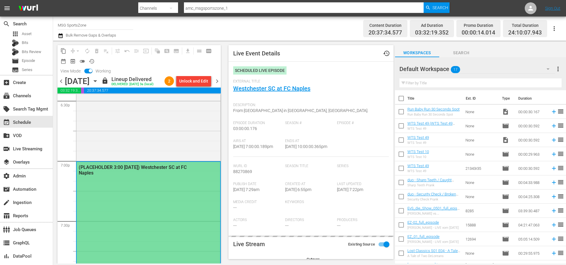
type input "LTN Live Event Feed"
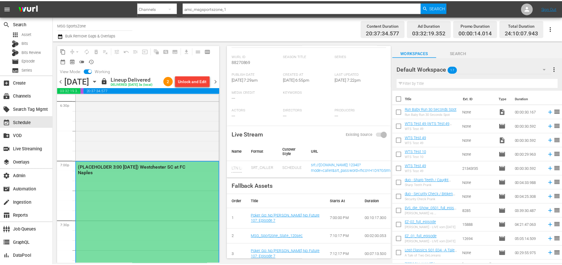
scroll to position [120, 0]
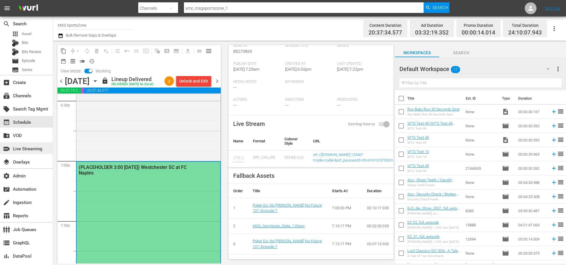
click at [21, 151] on div "switch_video Live Streaming" at bounding box center [16, 147] width 33 height 5
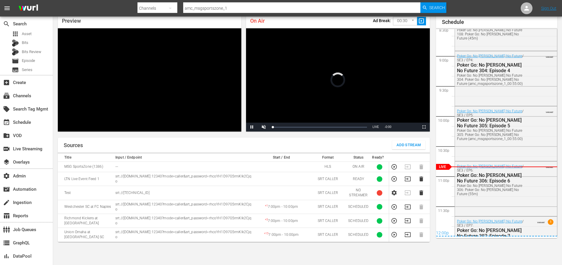
scroll to position [1271, 0]
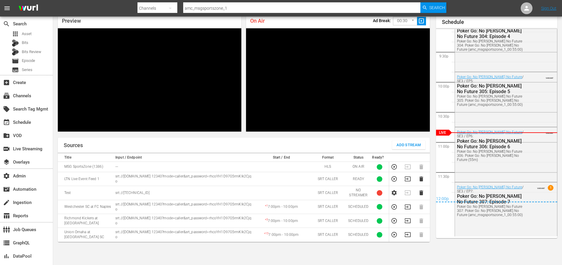
drag, startPoint x: 167, startPoint y: 210, endPoint x: 116, endPoint y: 207, distance: 50.8
click at [116, 207] on p "srt://[DOMAIN_NAME]:12340?mode=caller&srt_password=rhcoYH1D97G5rmKIk2Cjqo" at bounding box center [183, 207] width 136 height 10
drag, startPoint x: 149, startPoint y: 211, endPoint x: 116, endPoint y: 207, distance: 33.3
click at [116, 207] on p "srt://[DOMAIN_NAME]:12340?mode=caller&srt_password=rhcoYH1D97G5rmKIk2Cjqo" at bounding box center [183, 207] width 136 height 10
copy p "srt://[DOMAIN_NAME]:12340?mode=caller&srt_password=rhcoYH1D97G5rmKIk2Cjqo"
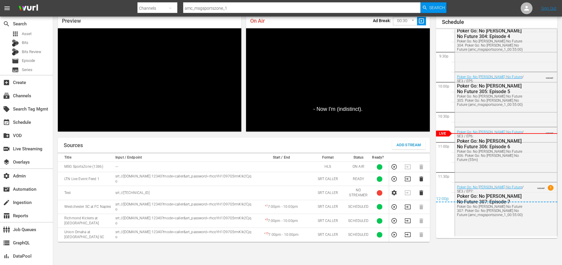
click at [424, 258] on div "Sources Add Stream Title Input / Endpoint Start / End Format Status Ready? MSG …" at bounding box center [244, 199] width 372 height 123
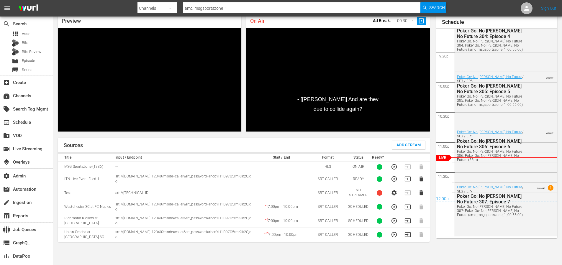
click at [243, 9] on input "amc_msgsportszone_1" at bounding box center [301, 8] width 237 height 14
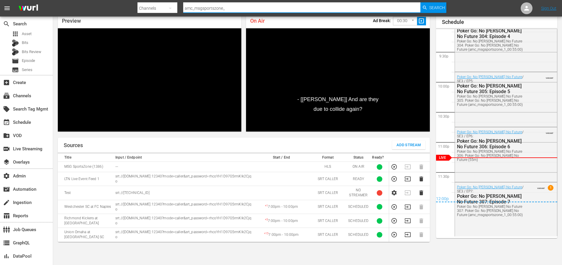
type input "amc_msgsportszone_3"
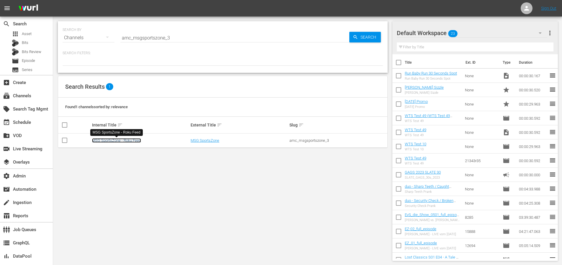
click at [127, 140] on link "MSG SportsZone - Roku Feed" at bounding box center [116, 140] width 49 height 4
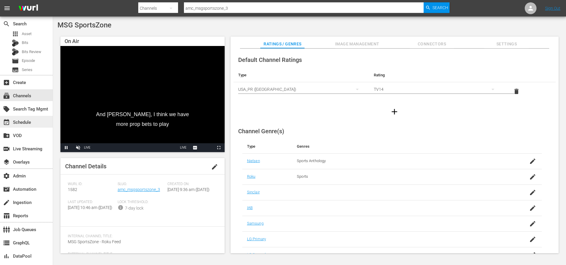
click at [30, 121] on div "event_available Schedule" at bounding box center [16, 121] width 33 height 5
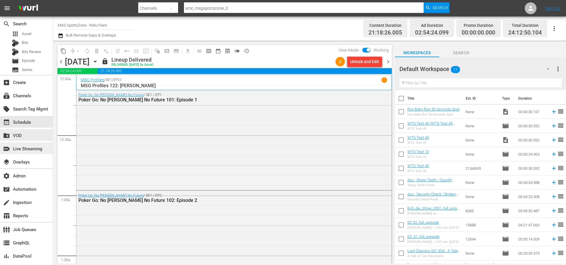
click at [22, 150] on div "switch_video Live Streaming" at bounding box center [16, 147] width 33 height 5
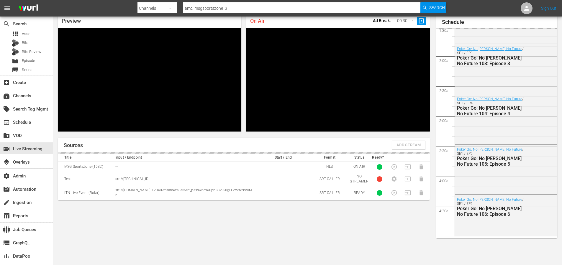
scroll to position [1258, 0]
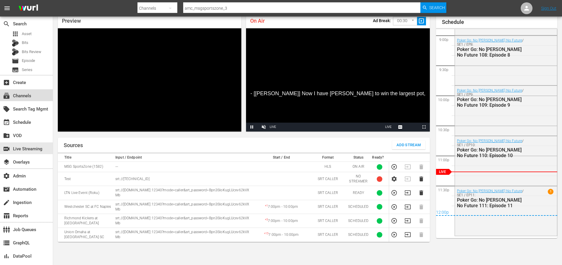
click at [31, 97] on div "subscriptions Channels" at bounding box center [16, 94] width 33 height 5
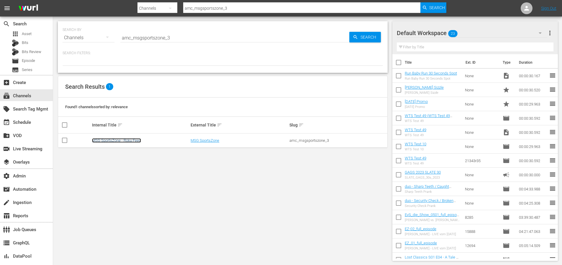
click at [105, 139] on link "MSG SportsZone - Roku Feed" at bounding box center [116, 140] width 49 height 4
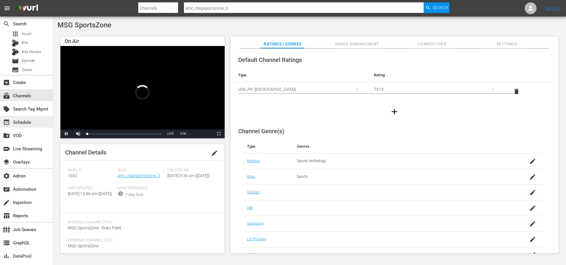
click at [32, 116] on div "event_available Schedule" at bounding box center [26, 122] width 53 height 12
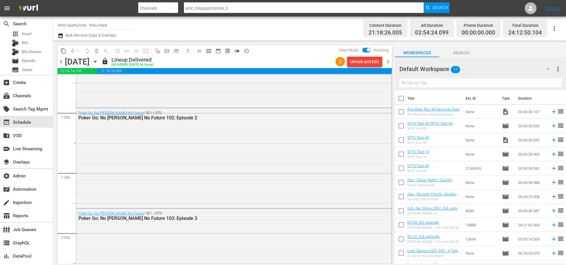
scroll to position [344, 0]
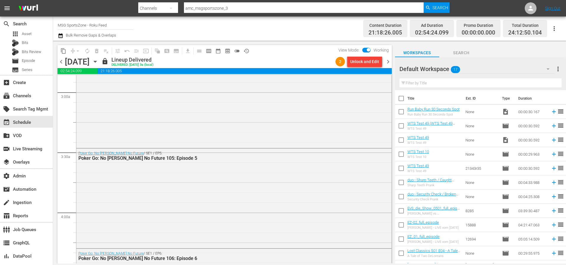
click at [390, 62] on span "chevron_right" at bounding box center [388, 61] width 7 height 7
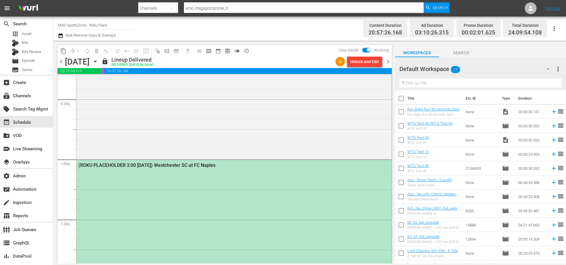
scroll to position [2310, 0]
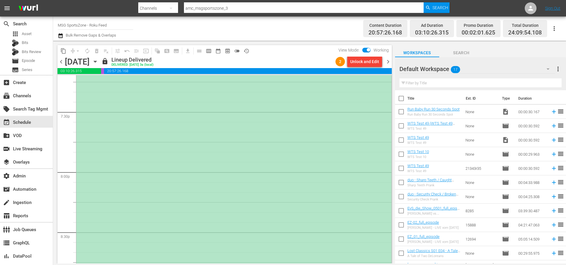
click at [284, 148] on div "(ROKU PLACEHOLDER 3:00 [DATE]) Westchester SC at FC Naples" at bounding box center [233, 231] width 315 height 359
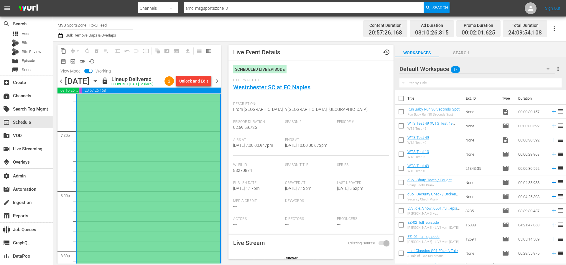
scroll to position [0, 0]
click at [295, 92] on div "External Title Westchester SC at FC Naples" at bounding box center [311, 89] width 156 height 21
click at [297, 89] on link "Westchester SC at FC Naples" at bounding box center [271, 88] width 77 height 7
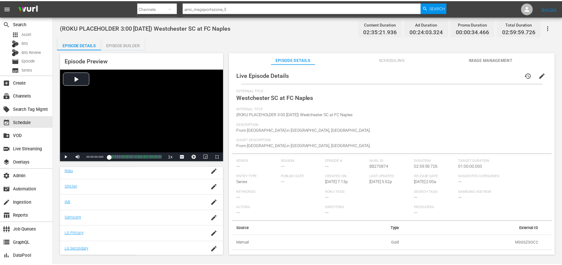
scroll to position [123, 0]
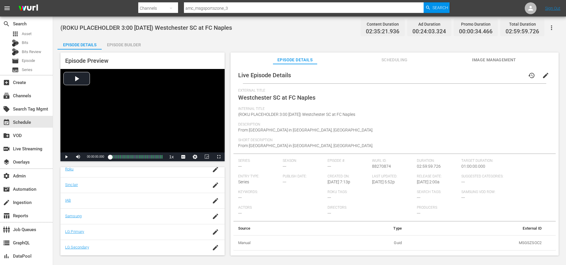
click at [131, 46] on div "Episode Builder" at bounding box center [124, 45] width 44 height 14
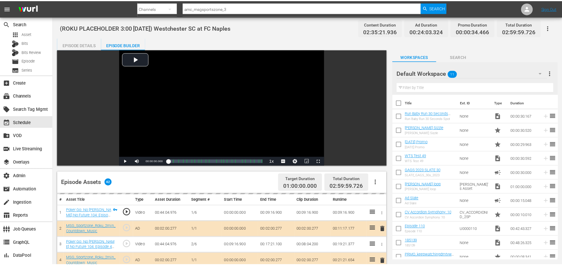
scroll to position [122, 0]
